Goal: Check status: Check status

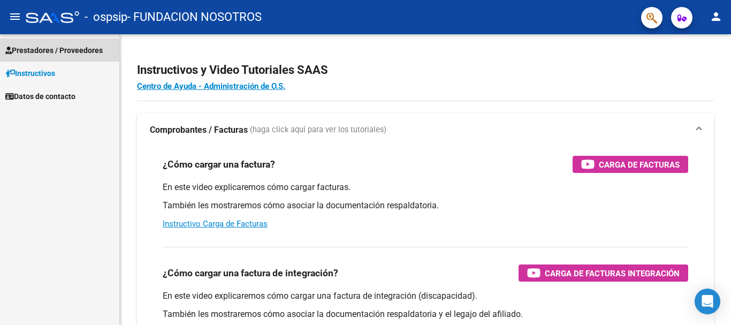
click at [49, 50] on span "Prestadores / Proveedores" at bounding box center [53, 50] width 97 height 12
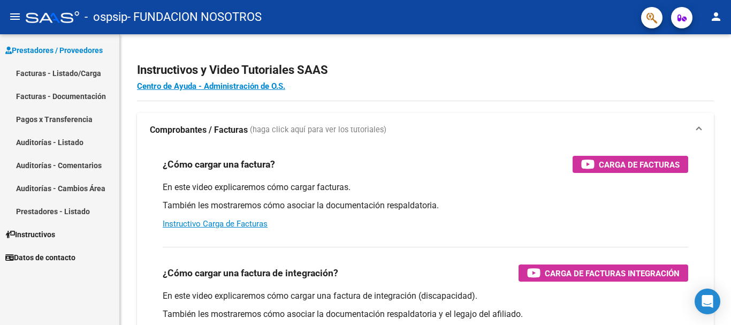
click at [59, 120] on link "Pagos x Transferencia" at bounding box center [59, 119] width 119 height 23
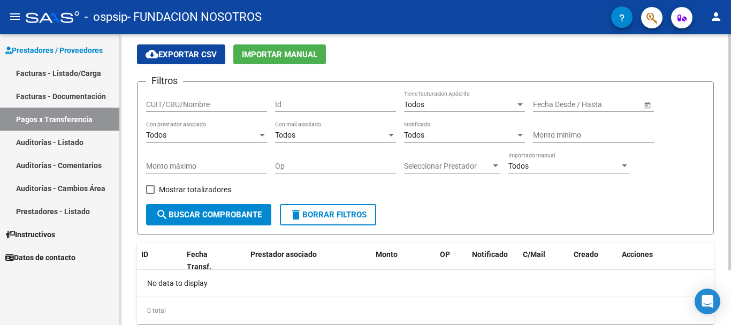
scroll to position [67, 0]
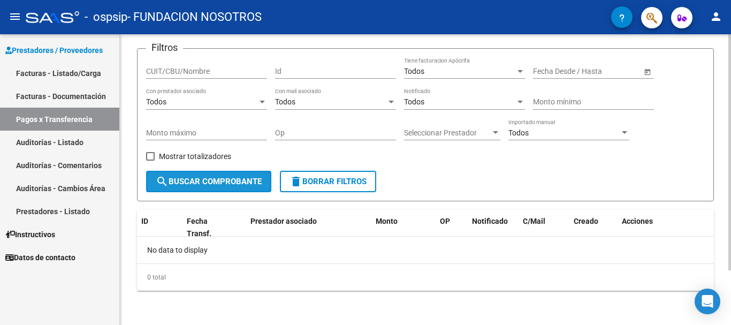
click at [254, 181] on span "search Buscar Comprobante" at bounding box center [209, 182] width 106 height 10
click at [162, 71] on input "CUIT/CBU/Nombre" at bounding box center [206, 71] width 121 height 9
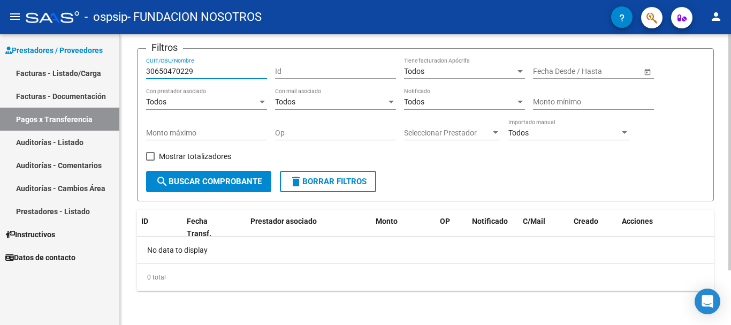
type input "30650470229"
click at [192, 183] on span "search Buscar Comprobante" at bounding box center [209, 182] width 106 height 10
click at [60, 122] on link "Pagos x Transferencia" at bounding box center [59, 119] width 119 height 23
click at [66, 120] on link "Pagos x Transferencia" at bounding box center [59, 119] width 119 height 23
